Goal: Task Accomplishment & Management: Complete application form

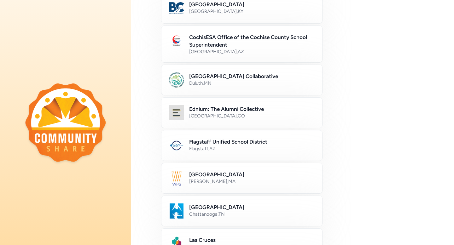
scroll to position [76, 0]
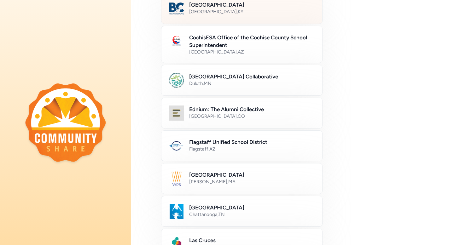
click at [246, 8] on h2 "[GEOGRAPHIC_DATA]" at bounding box center [251, 5] width 125 height 8
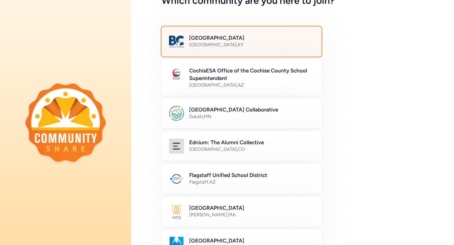
scroll to position [38, 0]
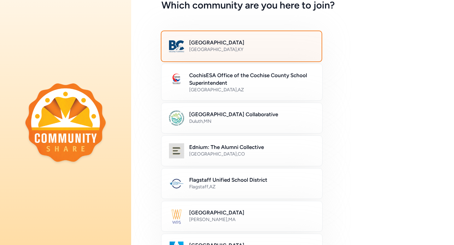
click at [231, 43] on h2 "[GEOGRAPHIC_DATA]" at bounding box center [251, 43] width 125 height 8
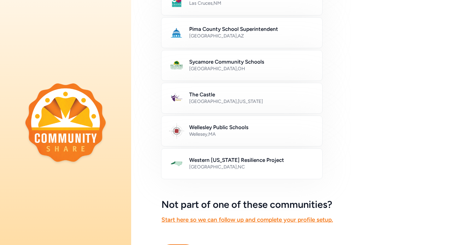
scroll to position [357, 0]
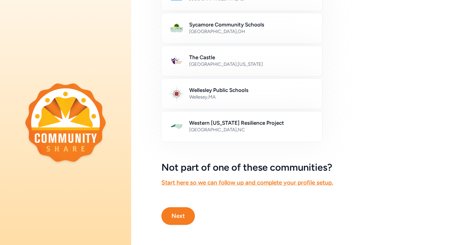
click at [181, 215] on button "Next" at bounding box center [177, 216] width 33 height 18
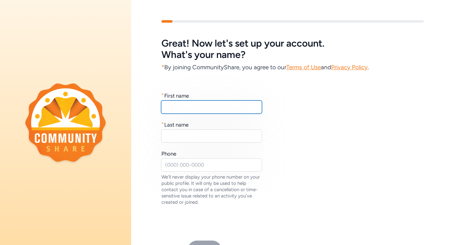
click at [195, 107] on input "text" at bounding box center [211, 107] width 101 height 13
type input "[PERSON_NAME]"
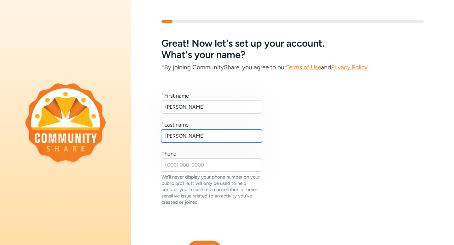
type input "[PERSON_NAME]"
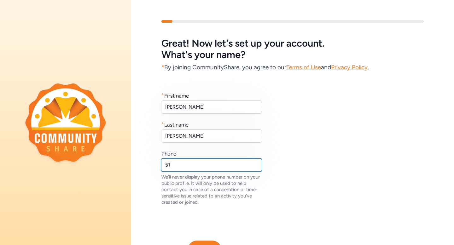
type input "5"
click at [175, 167] on input "text" at bounding box center [211, 164] width 101 height 13
paste input "[PHONE_NUMBER]"
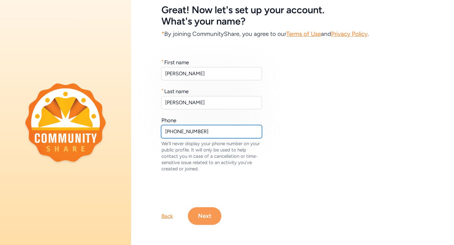
type input "[PHONE_NUMBER]"
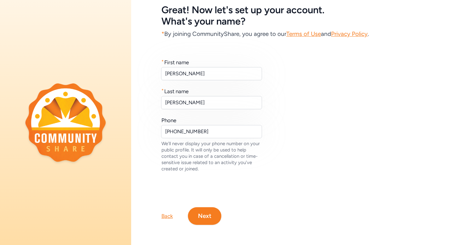
click at [201, 222] on button "Next" at bounding box center [204, 216] width 33 height 18
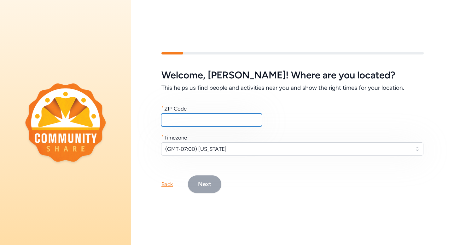
click at [184, 119] on input "text" at bounding box center [211, 119] width 101 height 13
type input "40047"
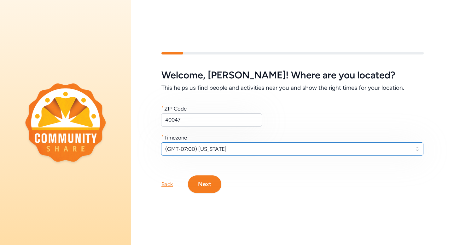
click at [191, 152] on span "(GMT-07:00) [US_STATE]" at bounding box center [287, 149] width 245 height 8
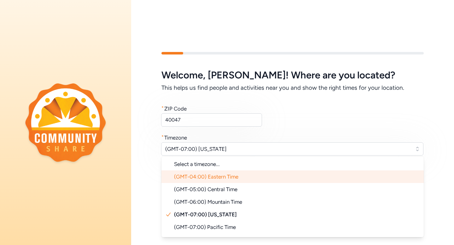
click at [189, 181] on li "(GMT-04:00) Eastern Time" at bounding box center [292, 176] width 262 height 13
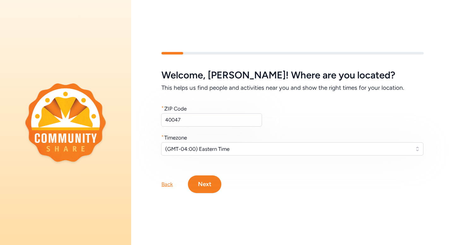
click at [210, 187] on button "Next" at bounding box center [204, 185] width 33 height 18
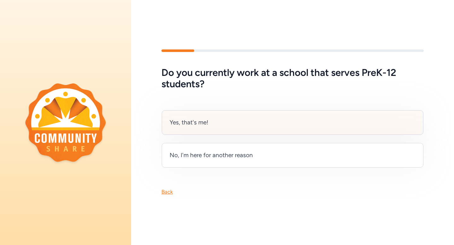
click at [196, 121] on div "Yes, that's me!" at bounding box center [189, 122] width 39 height 9
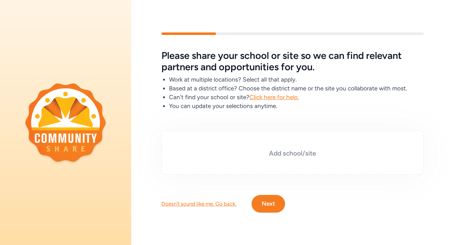
click at [292, 153] on h3 "Add school/site" at bounding box center [292, 153] width 231 height 9
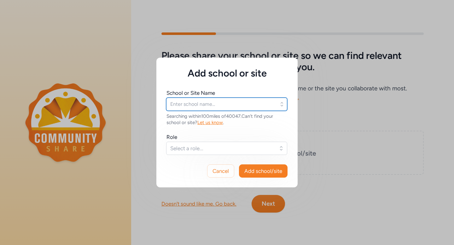
click at [196, 104] on input "text" at bounding box center [226, 104] width 121 height 13
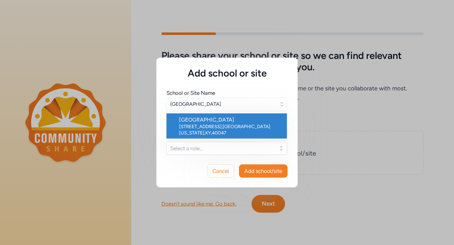
click at [222, 120] on div "[GEOGRAPHIC_DATA]" at bounding box center [230, 120] width 103 height 8
type input "[GEOGRAPHIC_DATA]"
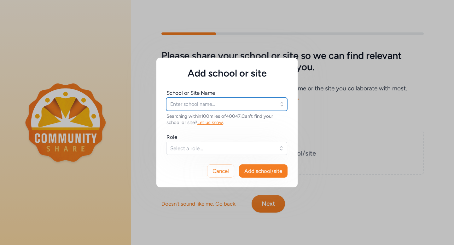
type input "[GEOGRAPHIC_DATA]"
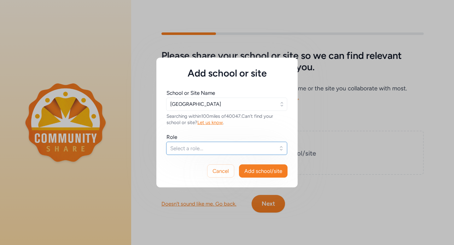
click at [188, 150] on span "Select a role..." at bounding box center [222, 149] width 104 height 8
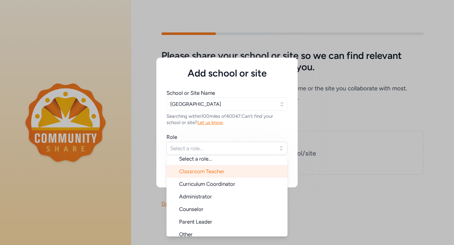
scroll to position [10, 0]
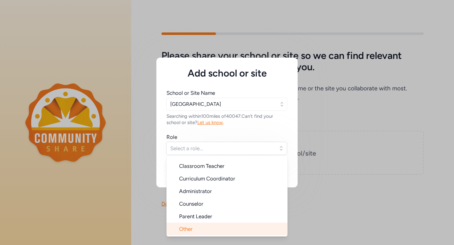
click at [190, 227] on span "Other" at bounding box center [186, 229] width 14 height 6
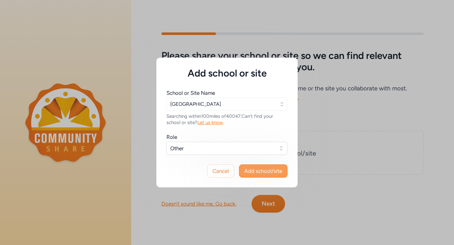
click at [273, 169] on span "Add school/site" at bounding box center [263, 171] width 38 height 8
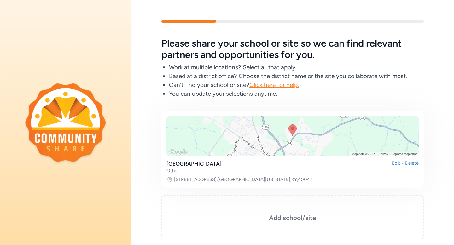
scroll to position [52, 0]
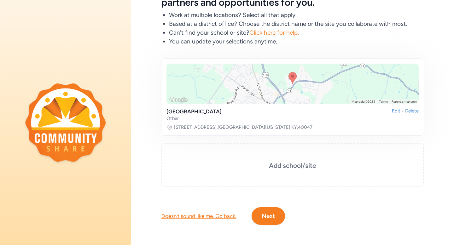
click at [272, 218] on button "Next" at bounding box center [267, 216] width 33 height 18
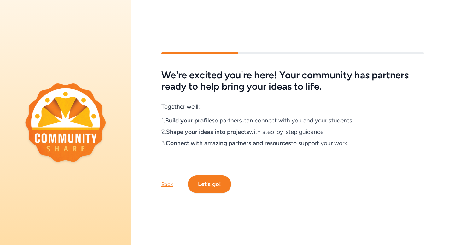
click at [213, 184] on button "Let's go!" at bounding box center [209, 185] width 43 height 18
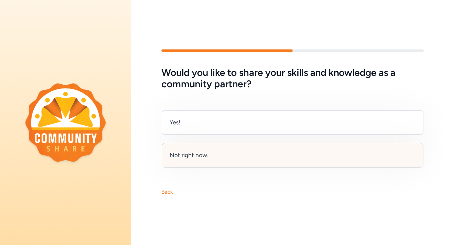
click at [193, 156] on div "Not right now." at bounding box center [189, 155] width 39 height 9
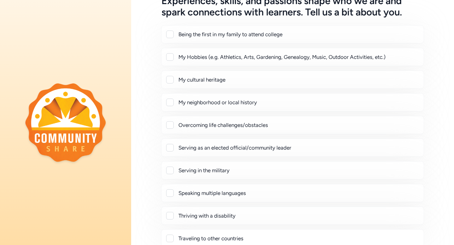
scroll to position [43, 0]
click at [169, 55] on div at bounding box center [170, 57] width 8 height 8
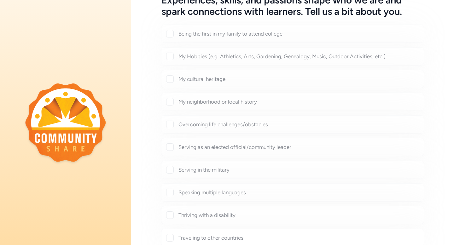
checkbox input "true"
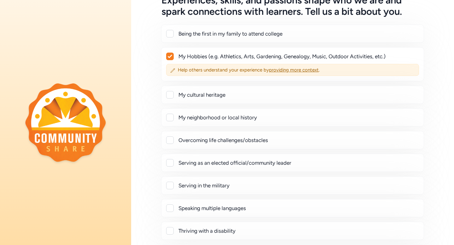
drag, startPoint x: 199, startPoint y: 140, endPoint x: 194, endPoint y: 140, distance: 5.4
click at [195, 140] on div "Overcoming life challenges/obstacles" at bounding box center [298, 140] width 240 height 8
checkbox input "true"
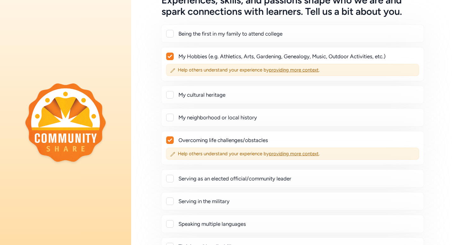
click at [285, 134] on div "Overcoming life challenges/obstacles Help others understand your experience by …" at bounding box center [292, 148] width 263 height 34
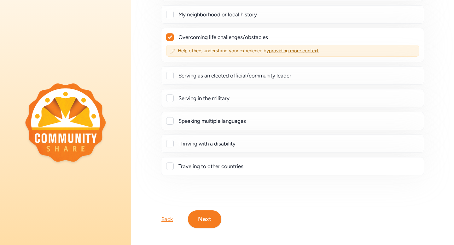
scroll to position [149, 0]
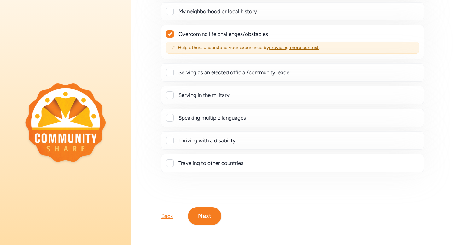
click at [208, 219] on button "Next" at bounding box center [204, 216] width 33 height 18
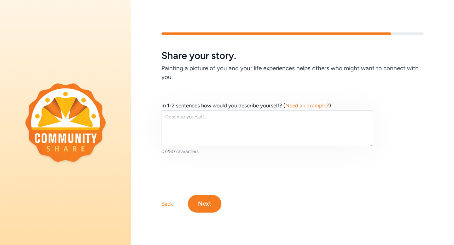
click at [296, 106] on span "Need an example?" at bounding box center [307, 105] width 44 height 6
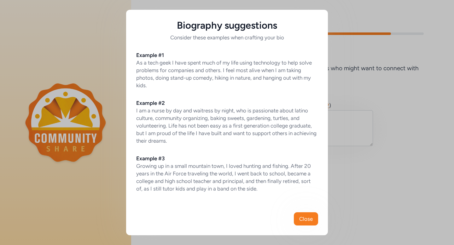
click at [348, 130] on div "Biography suggestions Consider these examples when crafting your bio Example #1…" at bounding box center [227, 122] width 454 height 245
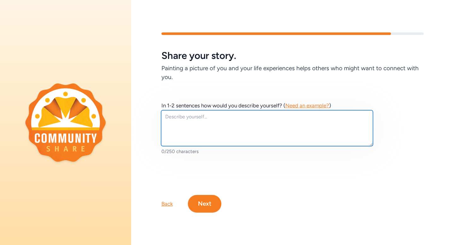
click at [210, 132] on textarea at bounding box center [267, 128] width 212 height 36
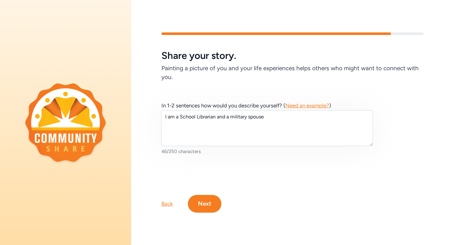
click at [306, 105] on span "Need an example?" at bounding box center [307, 105] width 44 height 6
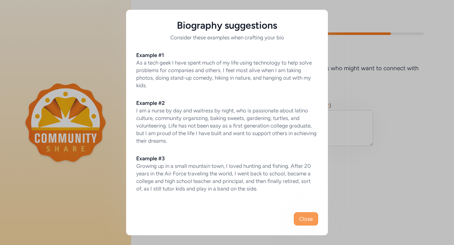
click at [303, 214] on button "Close" at bounding box center [306, 218] width 24 height 13
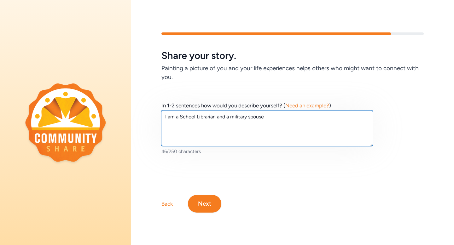
drag, startPoint x: 268, startPoint y: 117, endPoint x: 145, endPoint y: 117, distance: 123.2
click at [145, 117] on div "In 1-2 sentences how would you describe yourself? ( Need an example? ) I am a S…" at bounding box center [292, 128] width 323 height 93
paste textarea "'m a military spouse and mother of three boys who finds her own quiet corner in…"
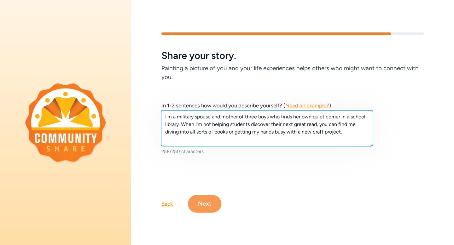
type textarea "I'm a military spouse and mother of three boys who finds her own quiet corner i…"
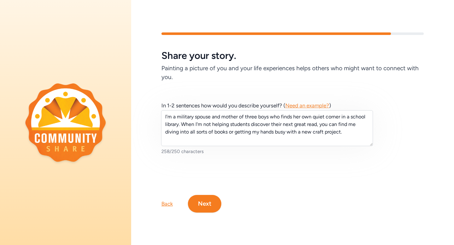
click at [212, 210] on button "Next" at bounding box center [204, 204] width 33 height 18
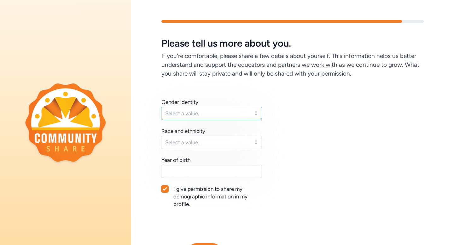
click at [214, 110] on span "Select a value..." at bounding box center [207, 114] width 84 height 8
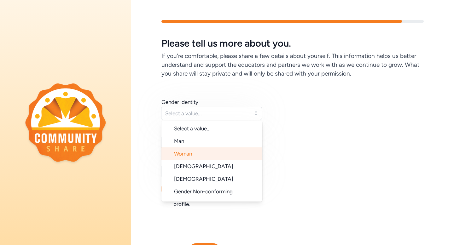
click at [187, 156] on span "Woman" at bounding box center [183, 154] width 18 height 6
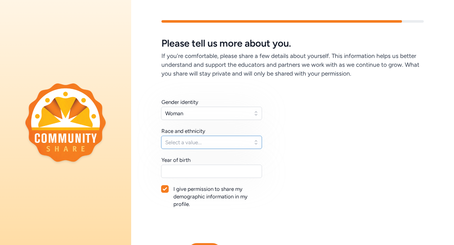
click at [185, 144] on span "Select a value..." at bounding box center [207, 143] width 84 height 8
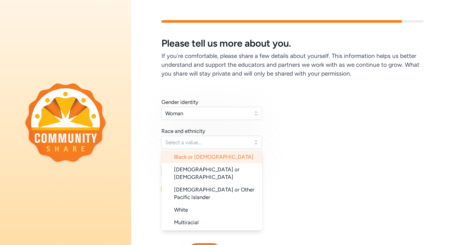
scroll to position [63, 0]
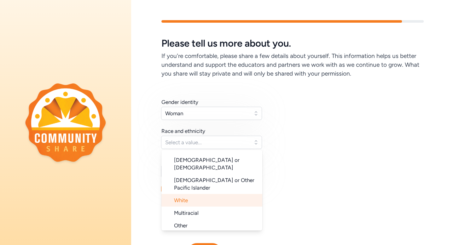
click at [186, 197] on span "White" at bounding box center [181, 200] width 14 height 6
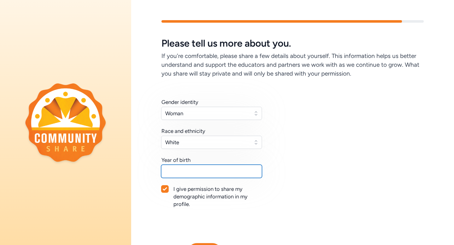
click at [183, 173] on input "text" at bounding box center [211, 171] width 101 height 13
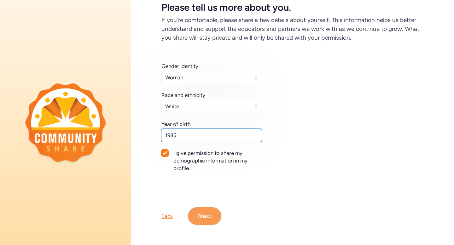
type input "1985"
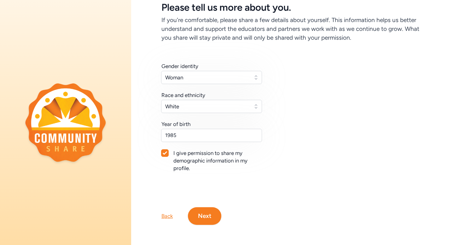
click at [209, 216] on button "Next" at bounding box center [204, 216] width 33 height 18
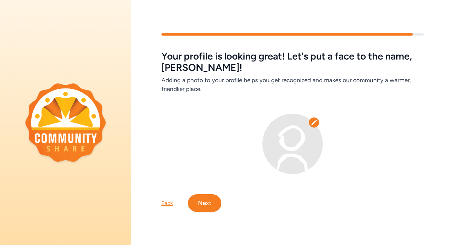
click at [313, 123] on icon at bounding box center [313, 122] width 5 height 5
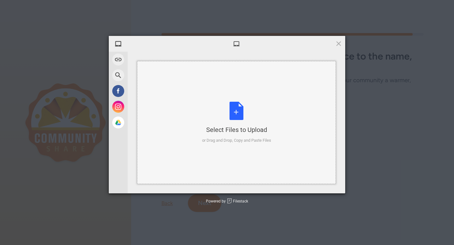
click at [216, 131] on div "Select Files to Upload" at bounding box center [236, 129] width 69 height 9
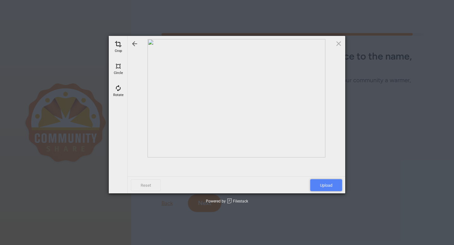
click at [320, 186] on span "Upload" at bounding box center [326, 185] width 32 height 12
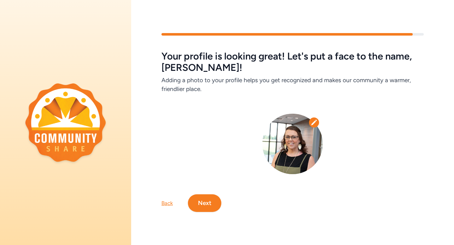
click at [202, 207] on button "Next" at bounding box center [204, 203] width 33 height 18
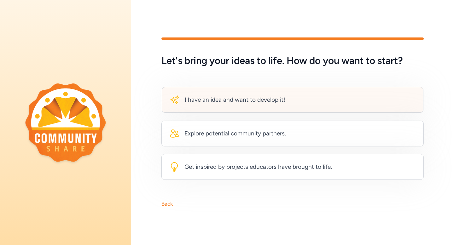
click at [256, 96] on div "I have an idea and want to develop it!" at bounding box center [235, 99] width 101 height 9
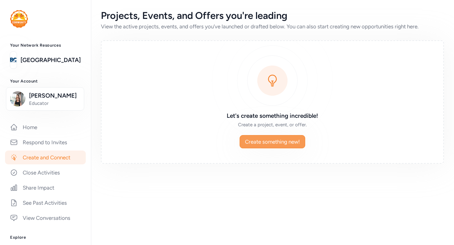
click at [272, 142] on span "Create something new!" at bounding box center [272, 142] width 55 height 8
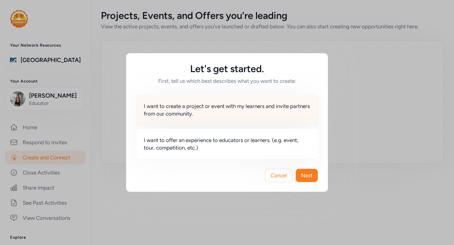
click at [194, 113] on span "I want to create a project or event with my learners and invite partners from o…" at bounding box center [227, 109] width 166 height 15
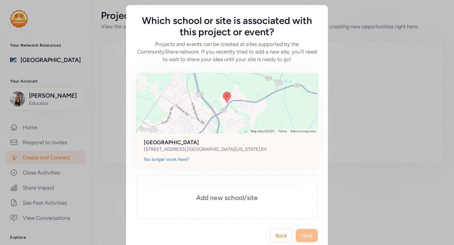
click at [210, 145] on h2 "[GEOGRAPHIC_DATA]" at bounding box center [227, 143] width 166 height 8
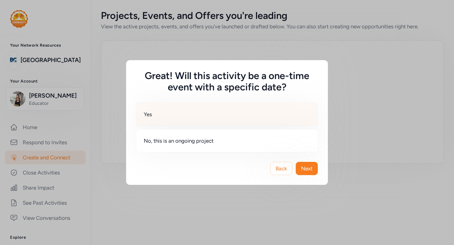
click at [162, 116] on div "Yes" at bounding box center [227, 114] width 182 height 23
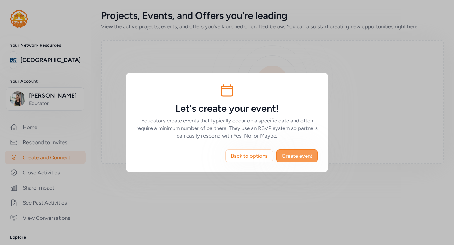
click at [293, 157] on span "Create event" at bounding box center [297, 156] width 31 height 8
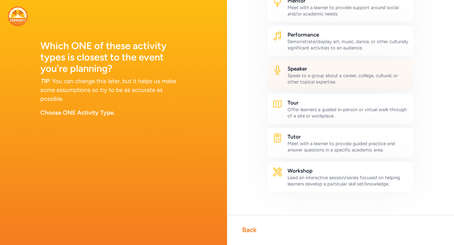
scroll to position [338, 0]
click at [331, 81] on div "Speak to a group about a career, college, cultural, or other topical expertise." at bounding box center [347, 80] width 121 height 13
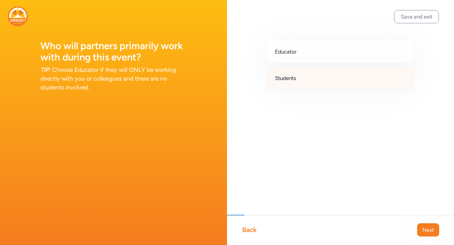
click at [296, 80] on span "Students" at bounding box center [285, 78] width 21 height 8
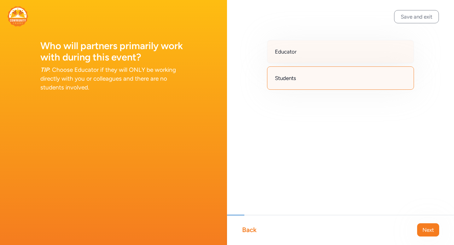
click at [303, 49] on div "Educator" at bounding box center [340, 51] width 147 height 23
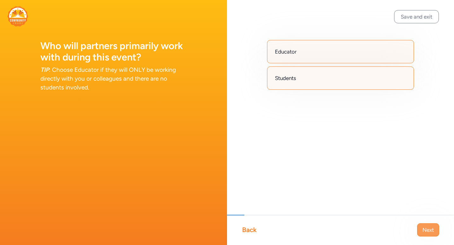
click at [433, 232] on span "Next" at bounding box center [427, 230] width 11 height 8
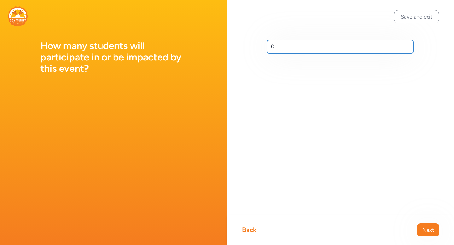
drag, startPoint x: 289, startPoint y: 47, endPoint x: 258, endPoint y: 50, distance: 31.6
click at [258, 50] on div "0" at bounding box center [340, 56] width 227 height 113
type input "595"
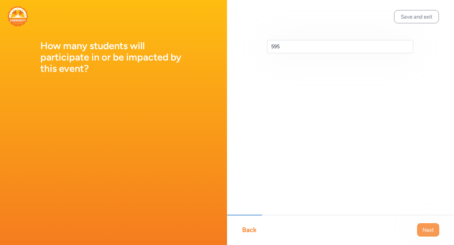
click at [432, 231] on span "Next" at bounding box center [427, 230] width 11 height 8
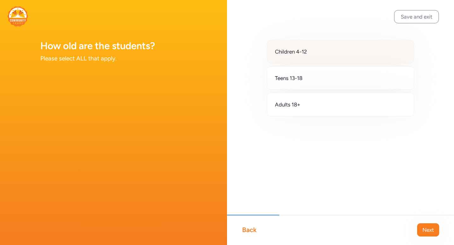
click at [314, 50] on div "Children 4-12" at bounding box center [340, 51] width 147 height 23
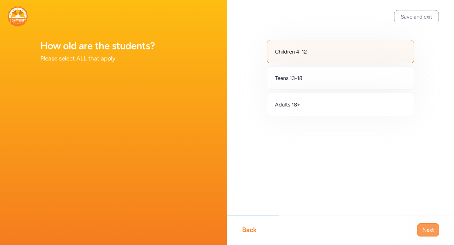
click at [423, 227] on span "Next" at bounding box center [427, 230] width 11 height 8
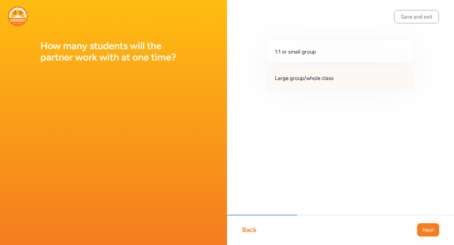
click at [301, 77] on span "Large group/whole class" at bounding box center [304, 78] width 59 height 8
click at [431, 230] on span "Next" at bounding box center [427, 230] width 11 height 8
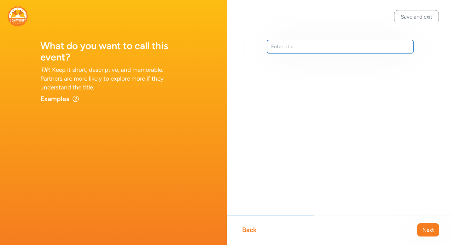
click at [303, 45] on input "text" at bounding box center [340, 46] width 146 height 13
type input "Digital Citizenship"
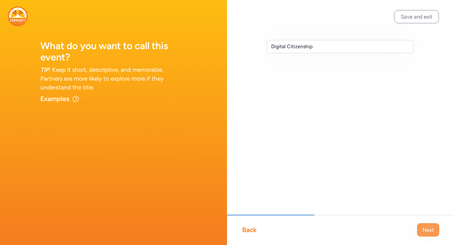
click at [435, 232] on button "Next" at bounding box center [428, 229] width 22 height 13
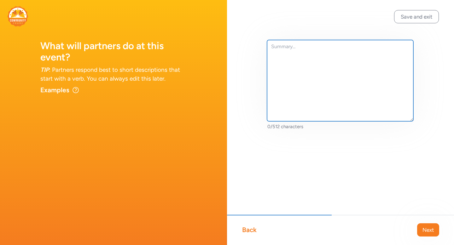
click at [294, 68] on textarea at bounding box center [340, 80] width 146 height 81
type textarea "Help students understand being a safe digital Citizenship."
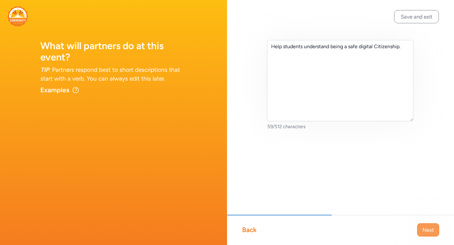
click at [428, 230] on span "Next" at bounding box center [427, 230] width 11 height 8
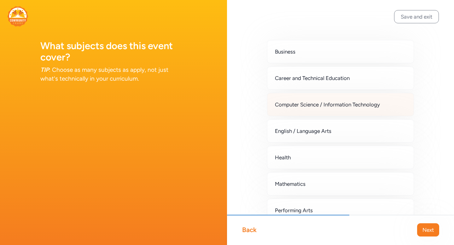
click at [290, 107] on span "Computer Science / Information Technology" at bounding box center [327, 105] width 105 height 8
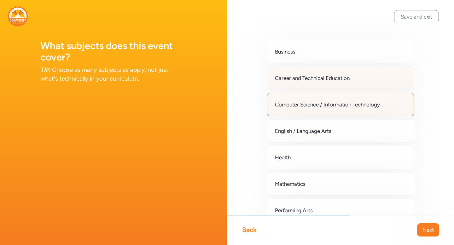
click at [291, 80] on span "Career and Technical Education" at bounding box center [312, 78] width 75 height 8
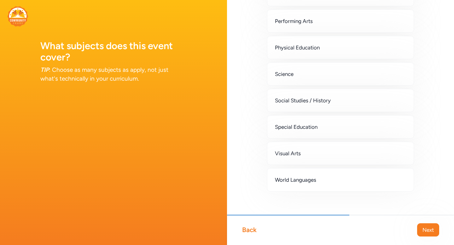
scroll to position [196, 0]
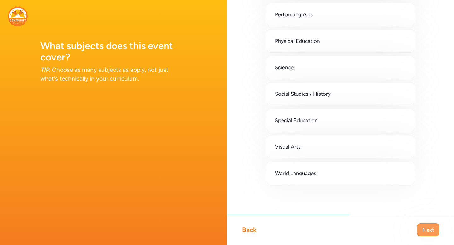
click at [422, 229] on button "Next" at bounding box center [428, 229] width 22 height 13
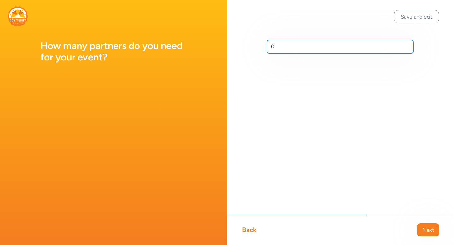
drag, startPoint x: 279, startPoint y: 48, endPoint x: 245, endPoint y: 48, distance: 34.7
click at [245, 48] on div "0" at bounding box center [340, 56] width 227 height 113
type input "2-3"
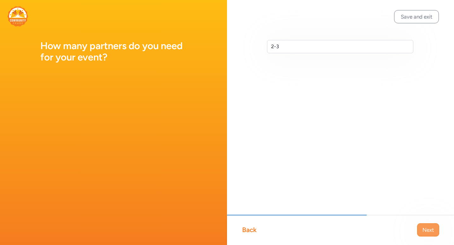
click at [428, 228] on span "Next" at bounding box center [427, 230] width 11 height 8
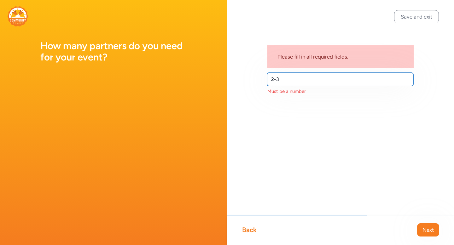
drag, startPoint x: 292, startPoint y: 78, endPoint x: 251, endPoint y: 78, distance: 41.0
click at [251, 78] on div "Please fill in all required fields. 2-3 Must be a number" at bounding box center [340, 77] width 227 height 155
type input "3"
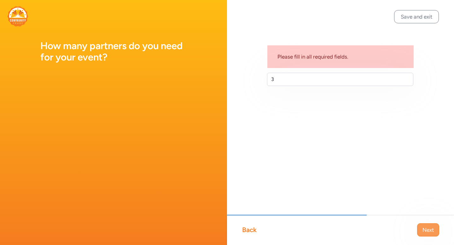
click at [431, 230] on span "Next" at bounding box center [427, 230] width 11 height 8
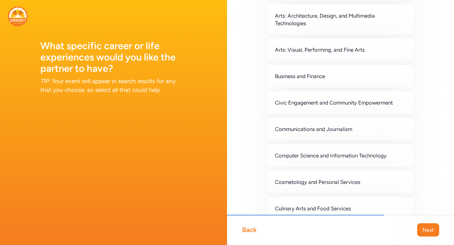
scroll to position [64, 0]
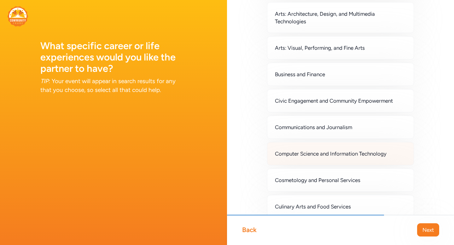
click at [287, 156] on span "Computer Science and Information Technology" at bounding box center [331, 154] width 112 height 8
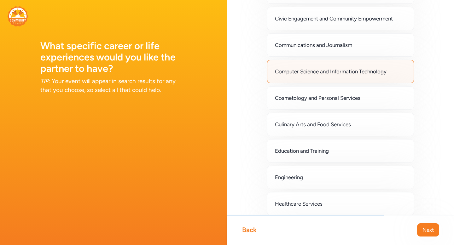
scroll to position [156, 0]
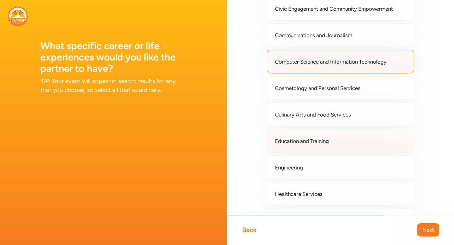
click at [280, 144] on span "Education and Training" at bounding box center [302, 141] width 54 height 8
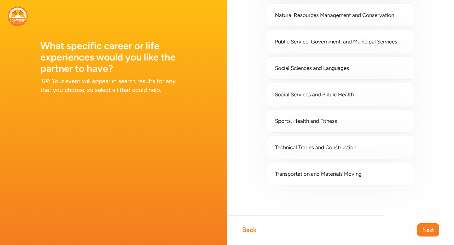
scroll to position [521, 0]
click at [429, 229] on span "Next" at bounding box center [427, 230] width 11 height 8
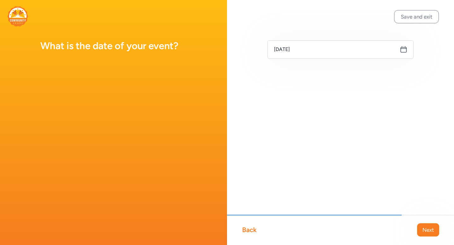
click at [403, 49] on icon at bounding box center [404, 50] width 8 height 8
click at [403, 53] on icon at bounding box center [404, 50] width 8 height 8
click at [301, 45] on input "[DATE]" at bounding box center [340, 49] width 146 height 18
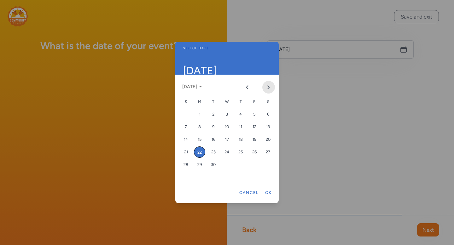
click at [269, 88] on icon "Next month" at bounding box center [269, 87] width 2 height 3
click at [201, 153] on div "20" at bounding box center [199, 152] width 11 height 11
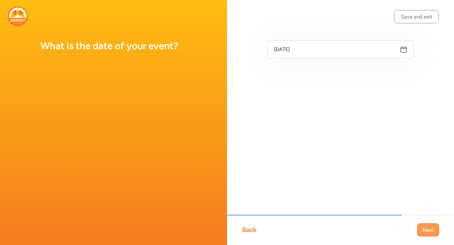
click at [427, 228] on span "Next" at bounding box center [427, 230] width 11 height 8
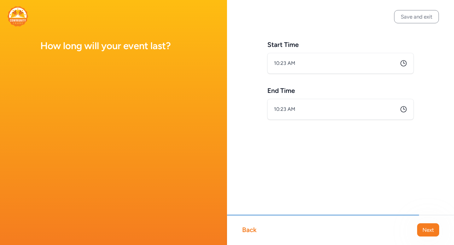
click at [402, 64] on icon at bounding box center [404, 64] width 8 height 8
click at [272, 67] on input "10:23 AM" at bounding box center [340, 63] width 146 height 21
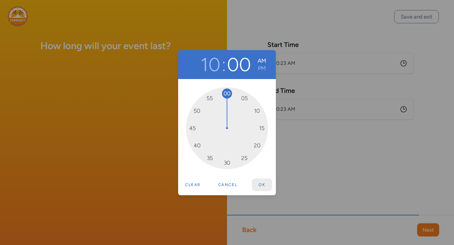
click at [262, 183] on button "Ok" at bounding box center [262, 185] width 20 height 13
type input "10:00 AM"
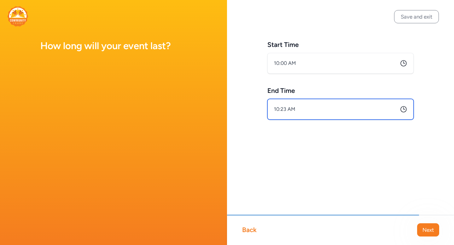
click at [277, 110] on input "10:23 AM" at bounding box center [340, 109] width 146 height 21
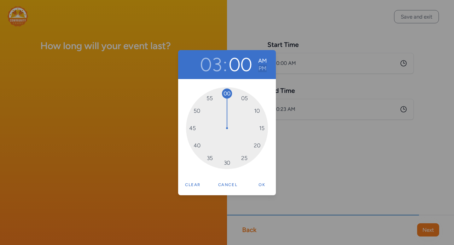
click at [263, 69] on button "PM" at bounding box center [262, 69] width 9 height 8
click at [262, 184] on button "Ok" at bounding box center [262, 185] width 20 height 13
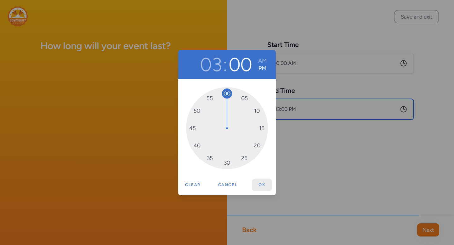
type input "3:00 PM"
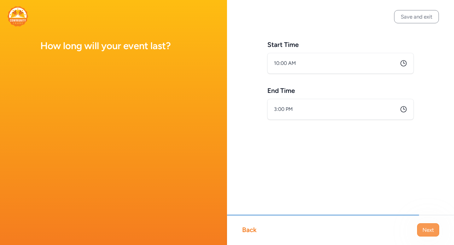
click at [430, 227] on span "Next" at bounding box center [427, 230] width 11 height 8
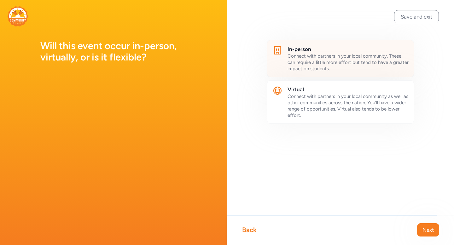
click at [373, 57] on span "Connect with partners in your local community. These can require a little more …" at bounding box center [347, 62] width 121 height 18
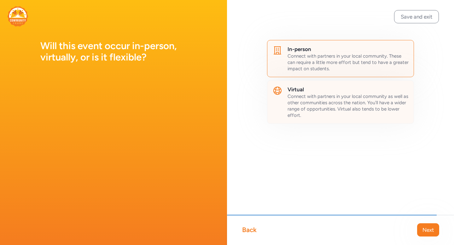
click at [338, 100] on div "Connect with partners in your local community as well as other communities acro…" at bounding box center [347, 105] width 121 height 25
click at [428, 229] on span "Next" at bounding box center [427, 230] width 11 height 8
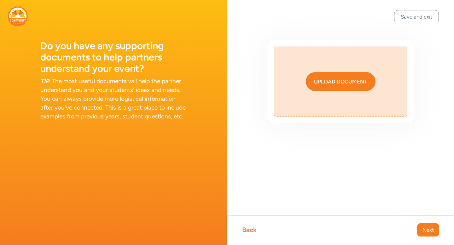
click at [339, 84] on div "Upload document" at bounding box center [340, 82] width 53 height 8
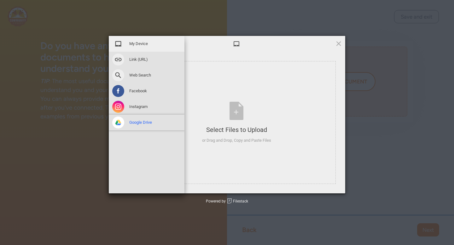
click at [144, 124] on span "Google Drive" at bounding box center [140, 123] width 23 height 6
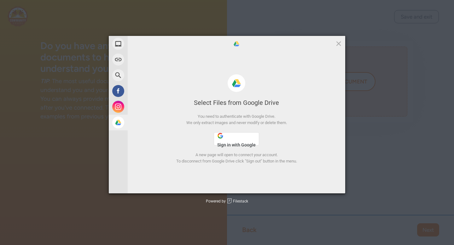
click at [234, 139] on button "Sign in with Google" at bounding box center [236, 138] width 45 height 13
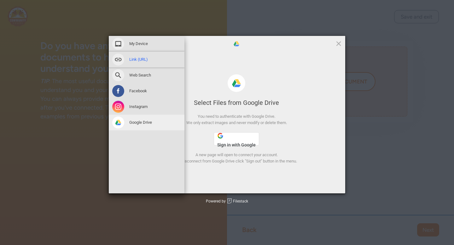
click at [119, 59] on span at bounding box center [118, 60] width 12 height 12
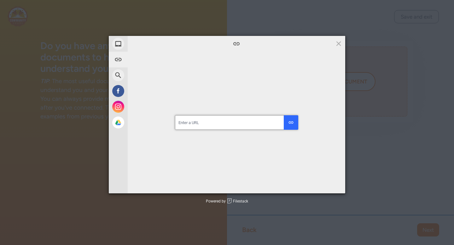
click at [222, 124] on input "url" at bounding box center [236, 122] width 123 height 14
paste input "[URL][DOMAIN_NAME]"
type input "[URL][DOMAIN_NAME]"
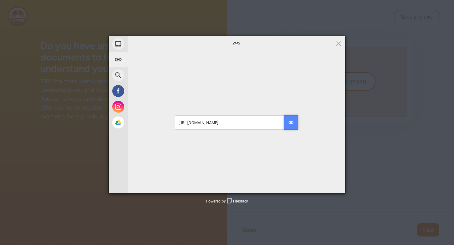
click at [293, 122] on div "submit" at bounding box center [291, 123] width 6 height 6
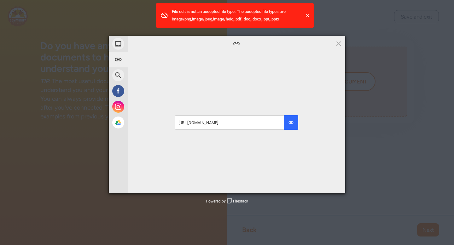
click at [311, 17] on div "File edit is not an accepted file type. The accepted file types are image/png,i…" at bounding box center [235, 15] width 158 height 25
click at [337, 40] on span at bounding box center [338, 43] width 7 height 7
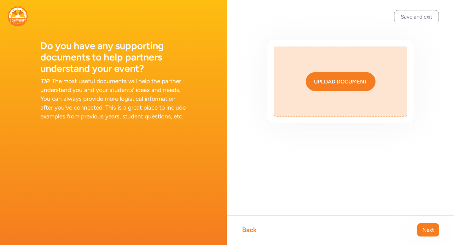
click at [336, 78] on div "Upload document" at bounding box center [340, 82] width 53 height 8
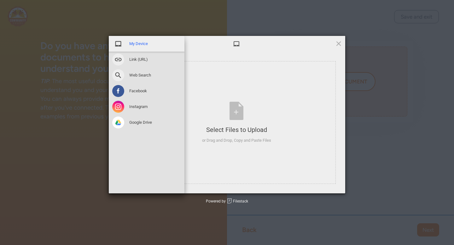
click at [143, 45] on span "My Device" at bounding box center [138, 44] width 19 height 6
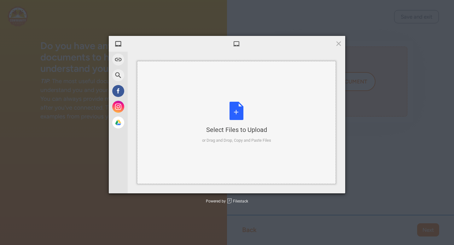
click at [235, 115] on div "Select Files to Upload or Drag and Drop, Copy and Paste Files" at bounding box center [236, 123] width 69 height 42
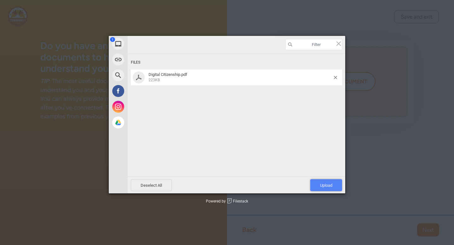
click at [321, 185] on span "Upload 1" at bounding box center [326, 185] width 12 height 5
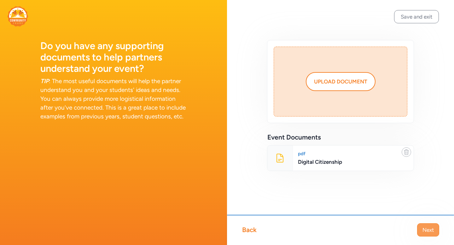
click at [431, 229] on span "Next" at bounding box center [427, 230] width 11 height 8
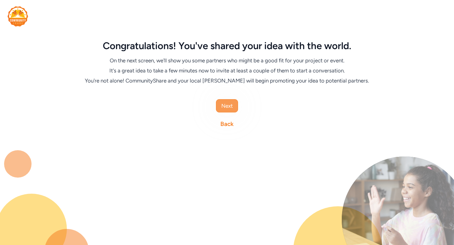
click at [229, 106] on span "Next" at bounding box center [226, 106] width 11 height 8
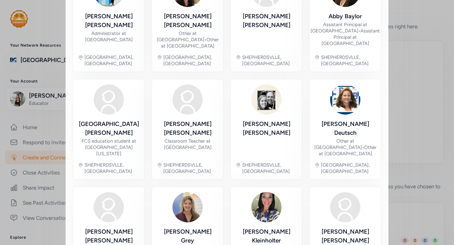
scroll to position [310, 0]
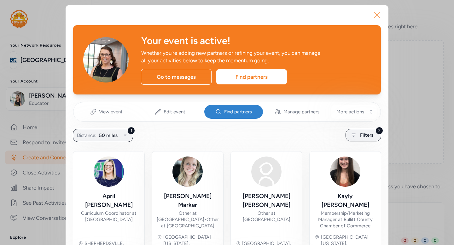
click at [377, 18] on icon "button" at bounding box center [377, 15] width 10 height 10
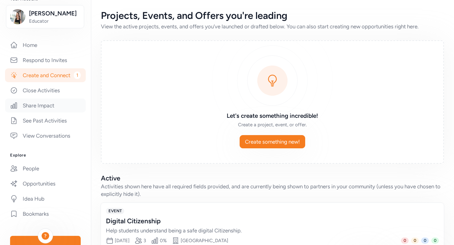
scroll to position [84, 0]
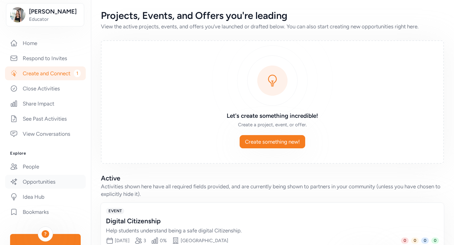
click at [36, 182] on link "Opportunities" at bounding box center [45, 182] width 81 height 14
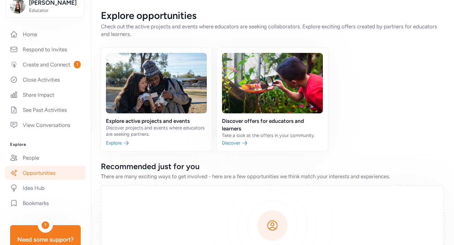
scroll to position [96, 0]
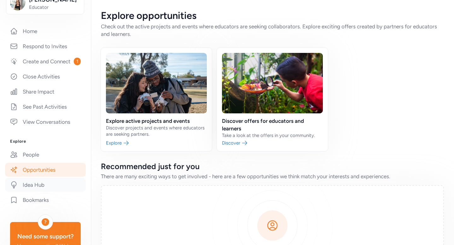
click at [31, 187] on link "Idea Hub" at bounding box center [45, 185] width 81 height 14
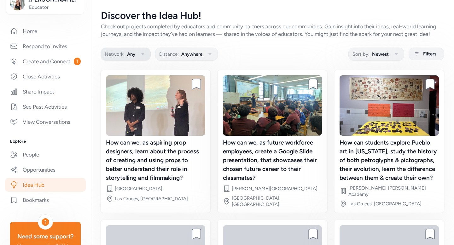
click at [135, 54] on button "Network: Any" at bounding box center [126, 54] width 50 height 13
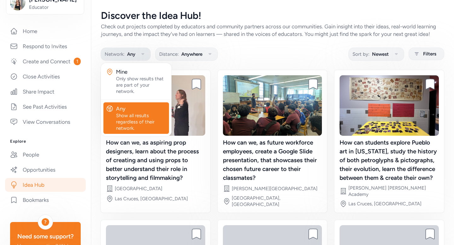
click at [135, 54] on button "Network: Any" at bounding box center [126, 54] width 50 height 13
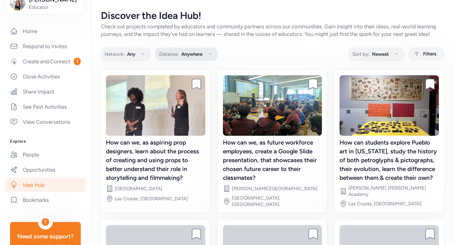
click at [180, 58] on button "Distance: Anywhere" at bounding box center [186, 54] width 63 height 13
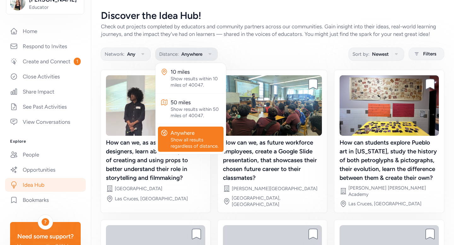
click at [180, 58] on button "Distance: Anywhere" at bounding box center [186, 54] width 63 height 13
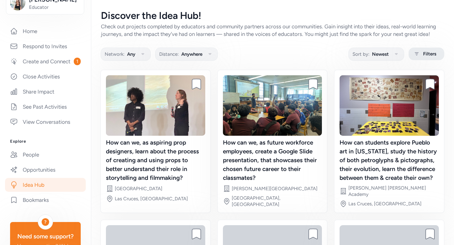
click at [421, 53] on div "Filters" at bounding box center [426, 54] width 36 height 13
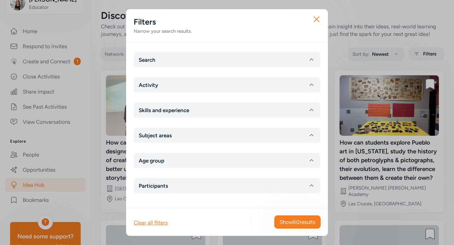
click at [421, 53] on div "Close Filters Narrow your search results. Search Activity Skills and experience…" at bounding box center [227, 122] width 454 height 245
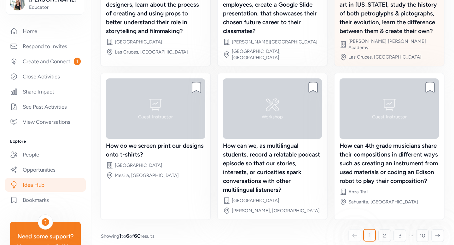
scroll to position [149, 0]
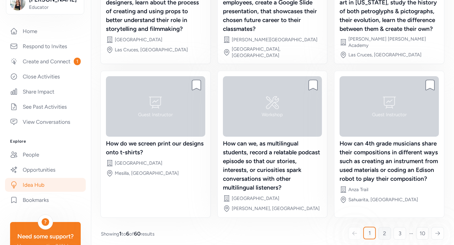
click at [384, 230] on span "2" at bounding box center [384, 234] width 3 height 8
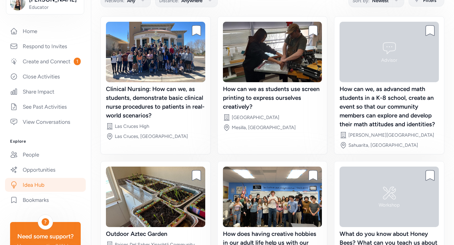
scroll to position [123, 0]
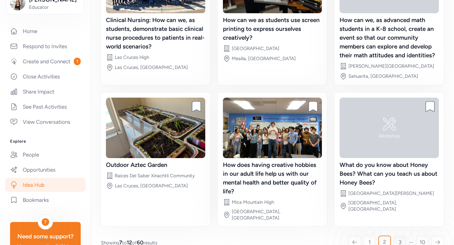
click at [398, 236] on link "3" at bounding box center [399, 242] width 13 height 13
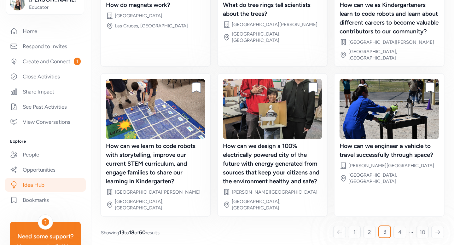
scroll to position [140, 0]
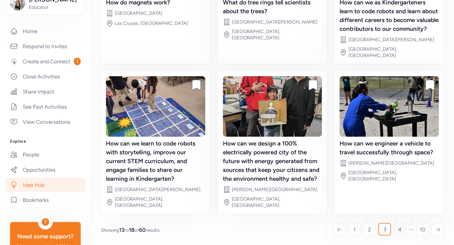
click at [398, 230] on span "4" at bounding box center [399, 230] width 3 height 8
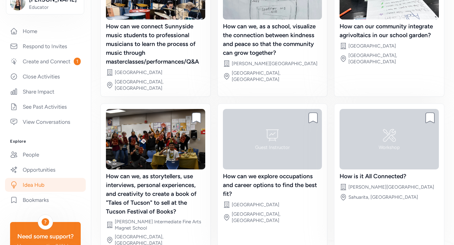
scroll to position [136, 0]
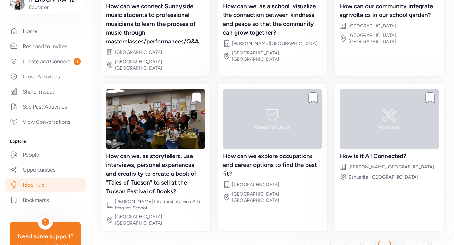
click at [399, 244] on span "5" at bounding box center [399, 248] width 3 height 8
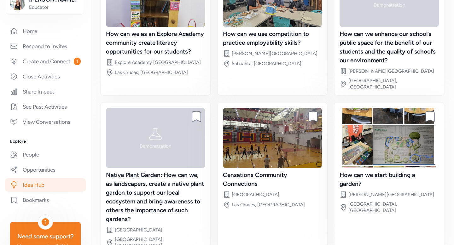
scroll to position [140, 0]
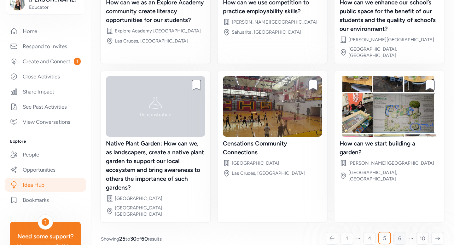
click at [400, 235] on span "6" at bounding box center [399, 239] width 3 height 8
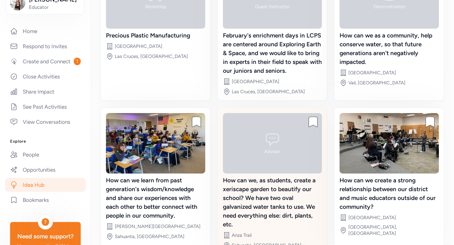
scroll to position [140, 0]
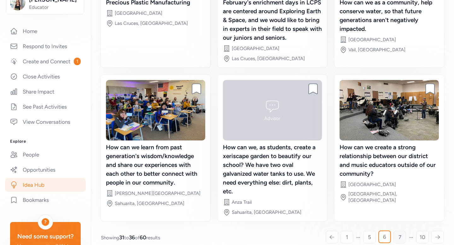
click at [397, 231] on link "7" at bounding box center [399, 237] width 13 height 13
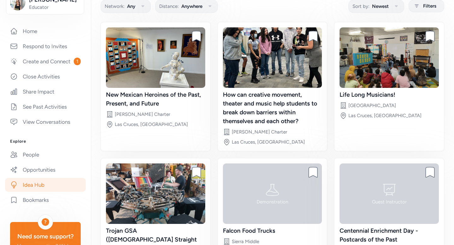
scroll to position [95, 0]
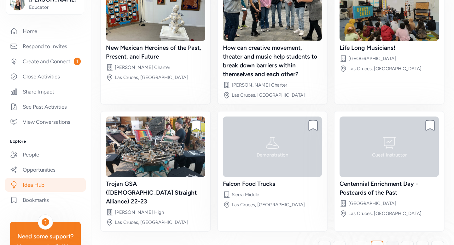
click at [395, 241] on link "8" at bounding box center [392, 247] width 13 height 13
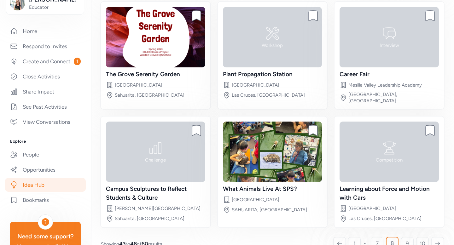
scroll to position [78, 0]
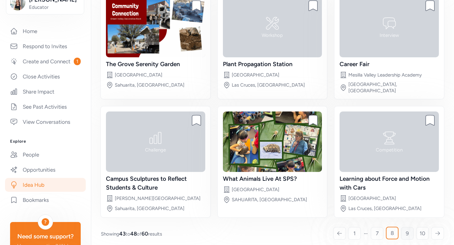
click at [406, 230] on span "9" at bounding box center [407, 234] width 3 height 8
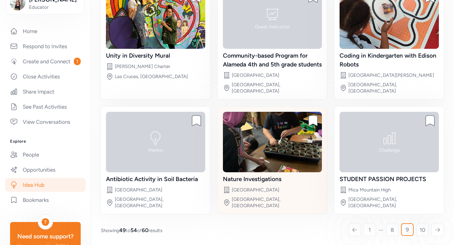
scroll to position [87, 0]
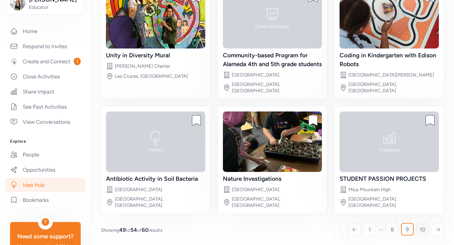
click at [421, 227] on span "10" at bounding box center [422, 230] width 6 height 8
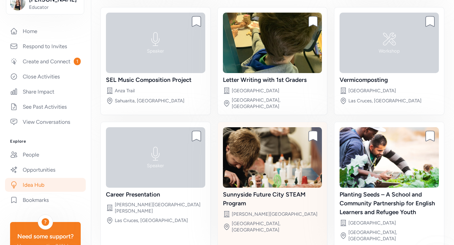
scroll to position [87, 0]
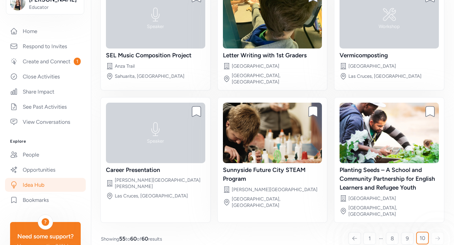
click at [351, 232] on div at bounding box center [354, 238] width 13 height 13
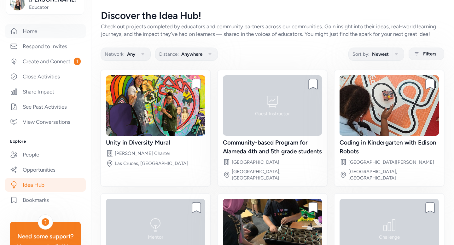
click at [25, 34] on link "Home" at bounding box center [45, 31] width 81 height 14
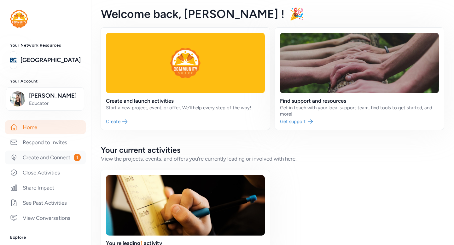
click at [41, 158] on link "Create and Connect 1" at bounding box center [45, 158] width 81 height 14
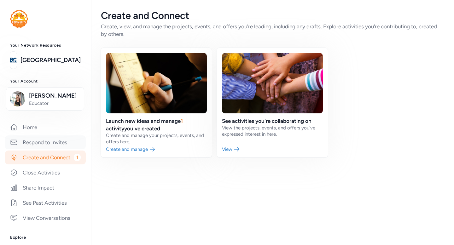
click at [41, 143] on link "Respond to Invites" at bounding box center [45, 142] width 81 height 14
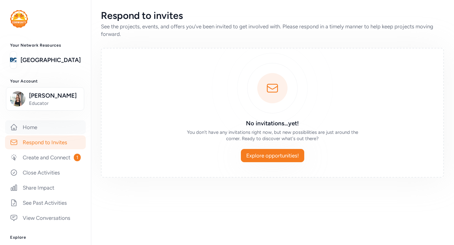
click at [31, 128] on link "Home" at bounding box center [45, 127] width 81 height 14
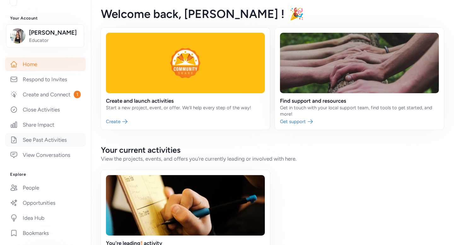
scroll to position [74, 0]
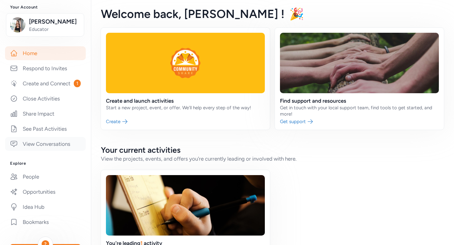
click at [41, 145] on link "View Conversations" at bounding box center [45, 144] width 81 height 14
